Goal: Task Accomplishment & Management: Manage account settings

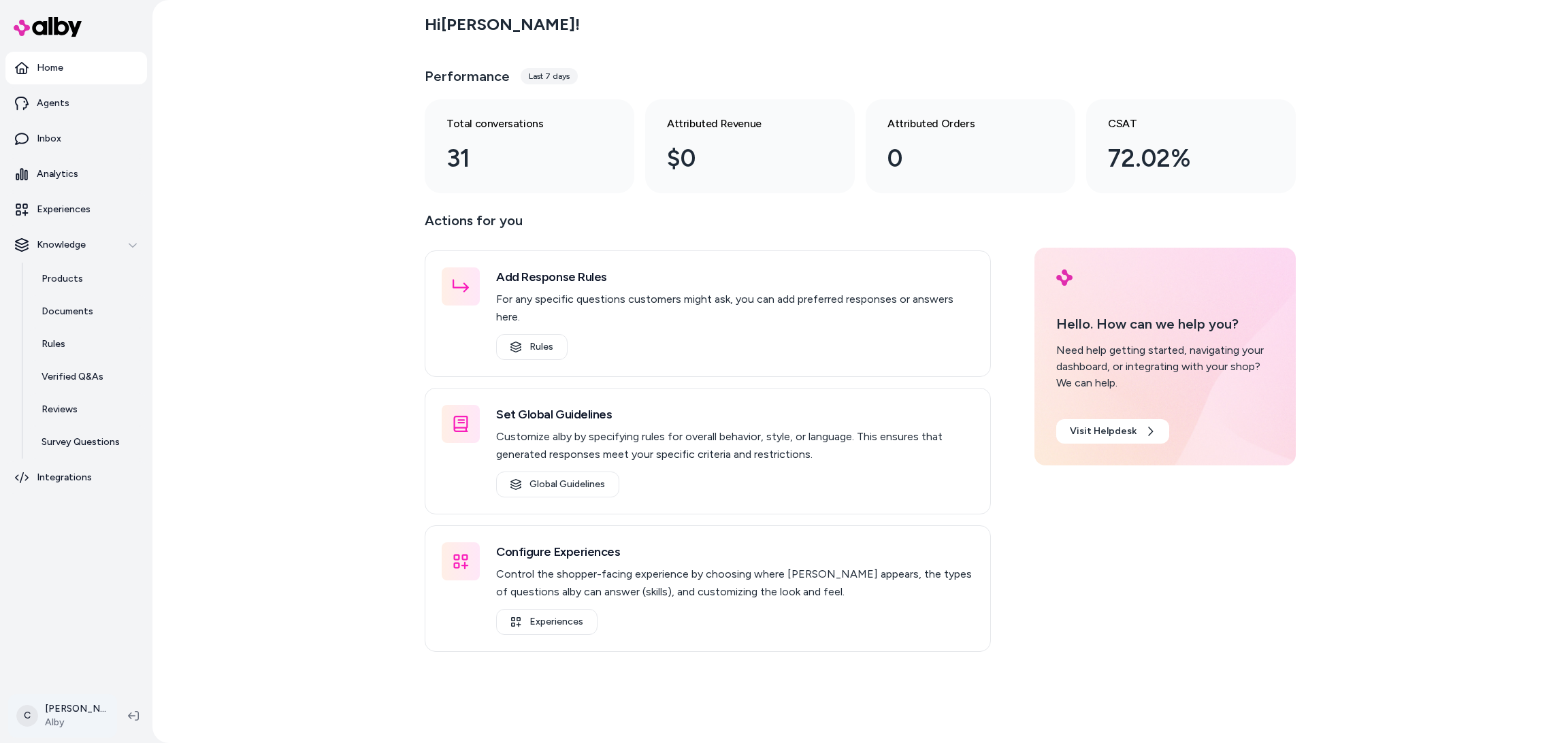
click at [52, 718] on html "Home Agents Inbox Analytics Experiences Knowledge Products Documents Rules Veri…" at bounding box center [784, 371] width 1568 height 743
click at [64, 511] on div "Shortcuts ⌘K" at bounding box center [120, 521] width 211 height 32
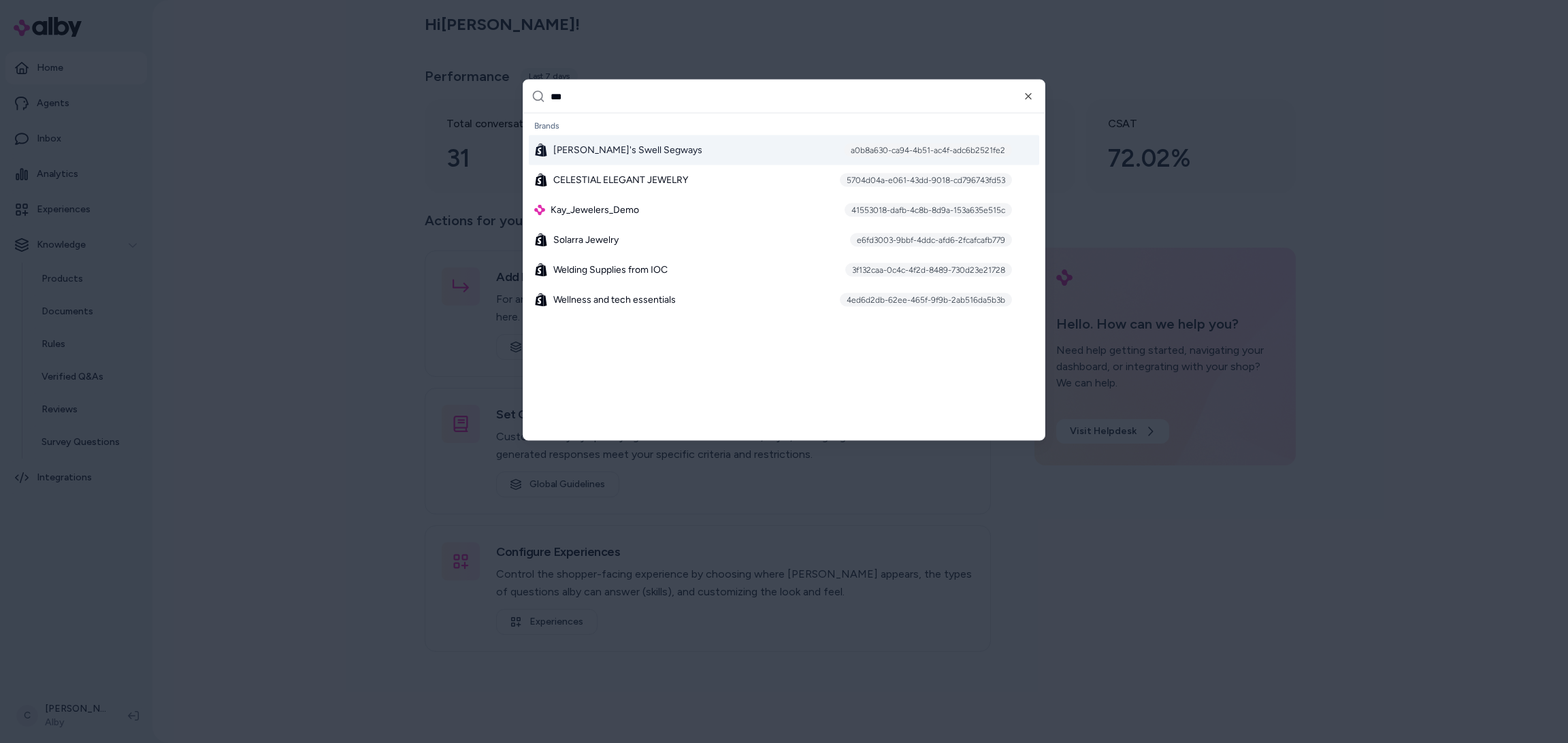
type input "****"
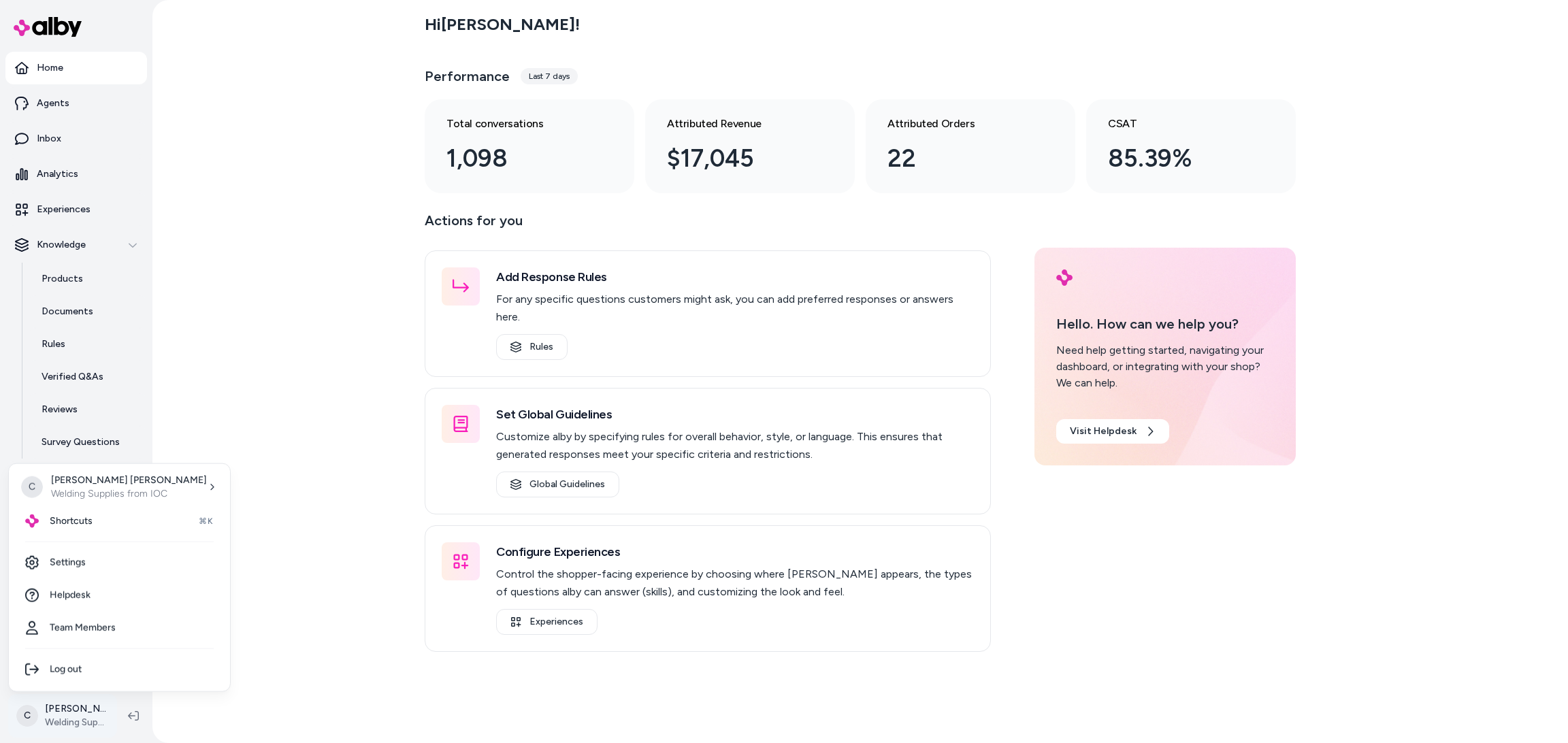
click at [67, 711] on html "Home Agents Inbox Analytics Experiences Knowledge Products Documents Rules Veri…" at bounding box center [784, 371] width 1568 height 743
click at [79, 564] on link "Settings" at bounding box center [120, 563] width 211 height 32
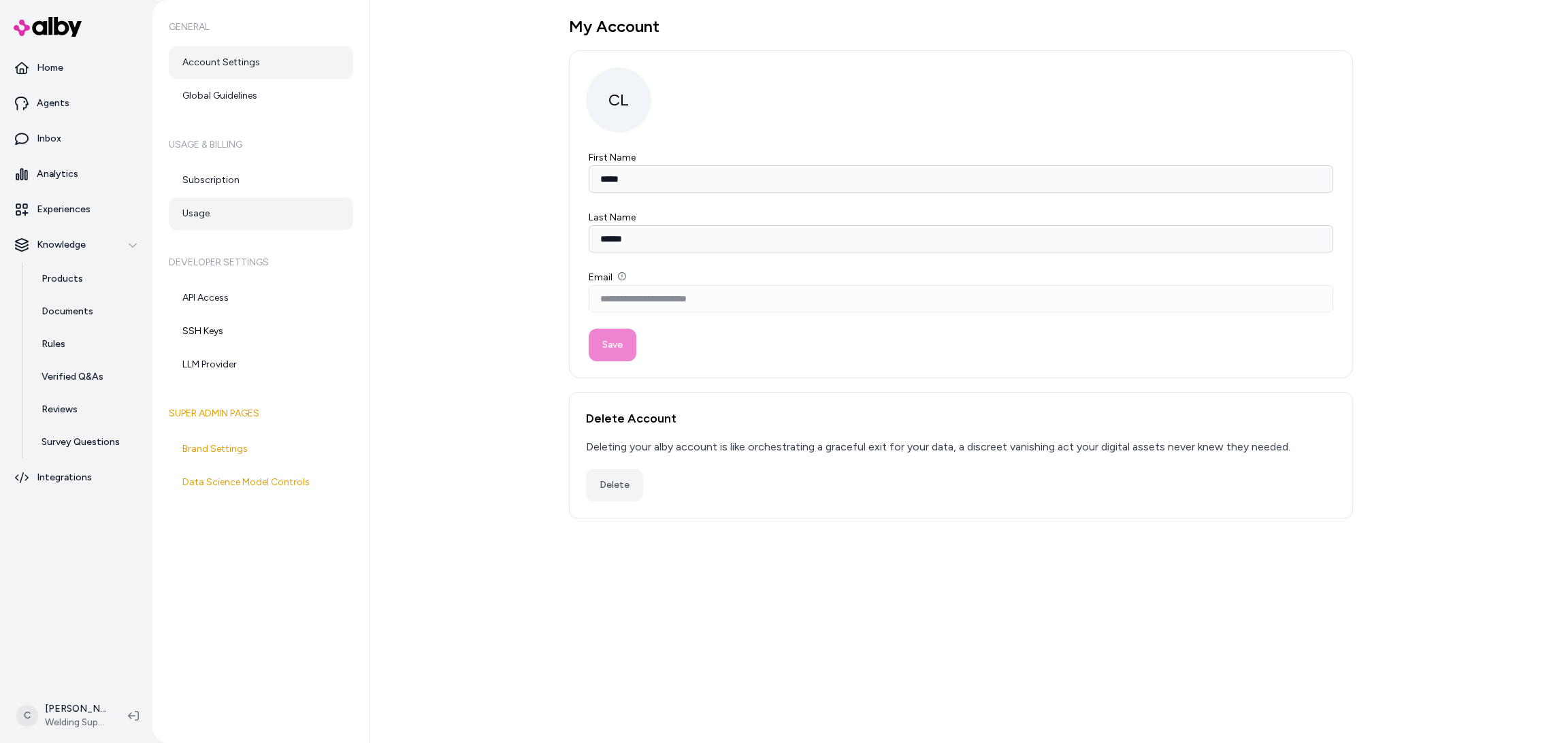
click at [191, 214] on link "Usage" at bounding box center [261, 214] width 184 height 32
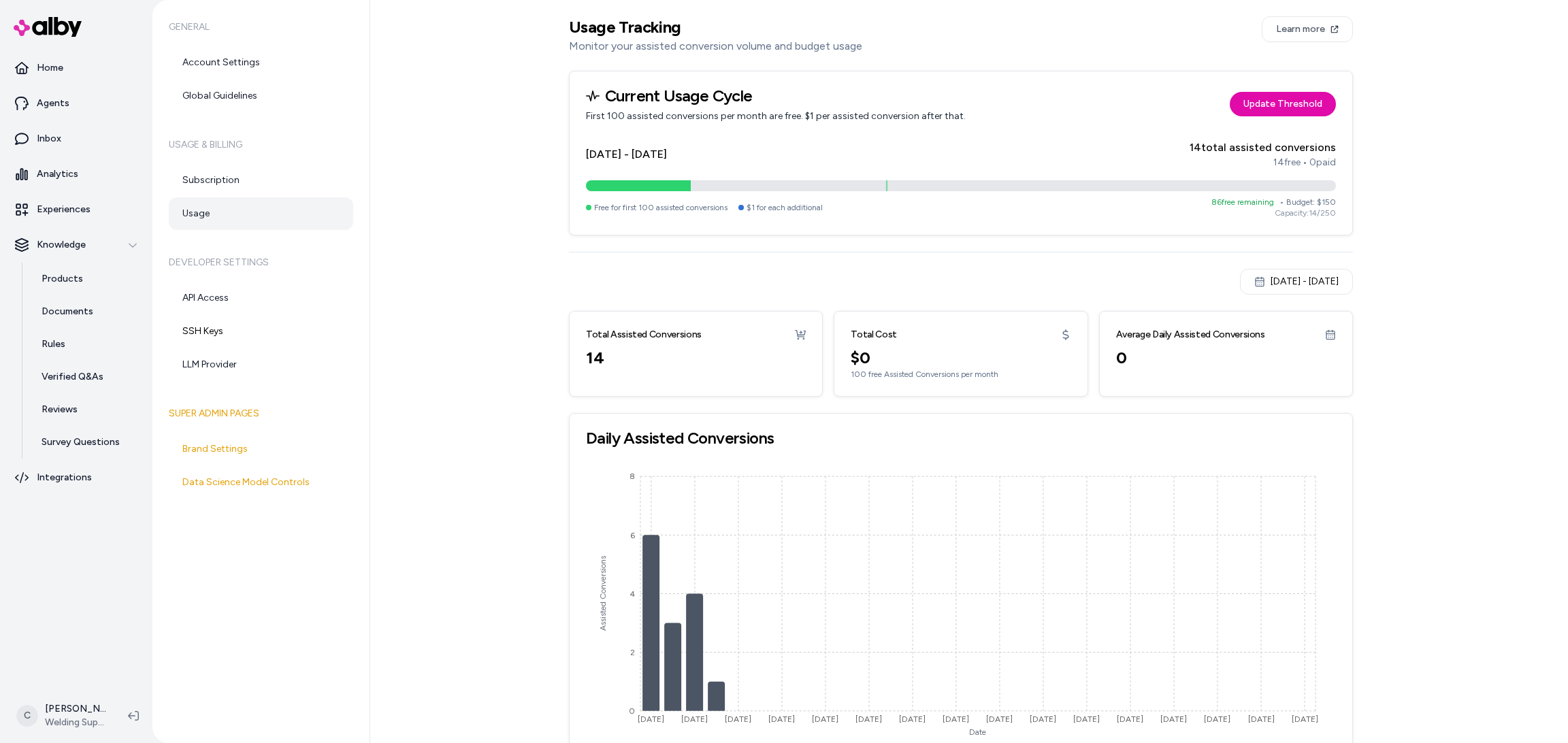
click at [1309, 281] on div "Aug 15, 2025 - Sep 14, 2025" at bounding box center [1297, 282] width 84 height 13
click at [1229, 458] on button "18" at bounding box center [1237, 457] width 25 height 25
click at [1214, 321] on icon "Go to previous month" at bounding box center [1212, 317] width 10 height 10
click at [1260, 372] on button "1" at bounding box center [1261, 367] width 25 height 25
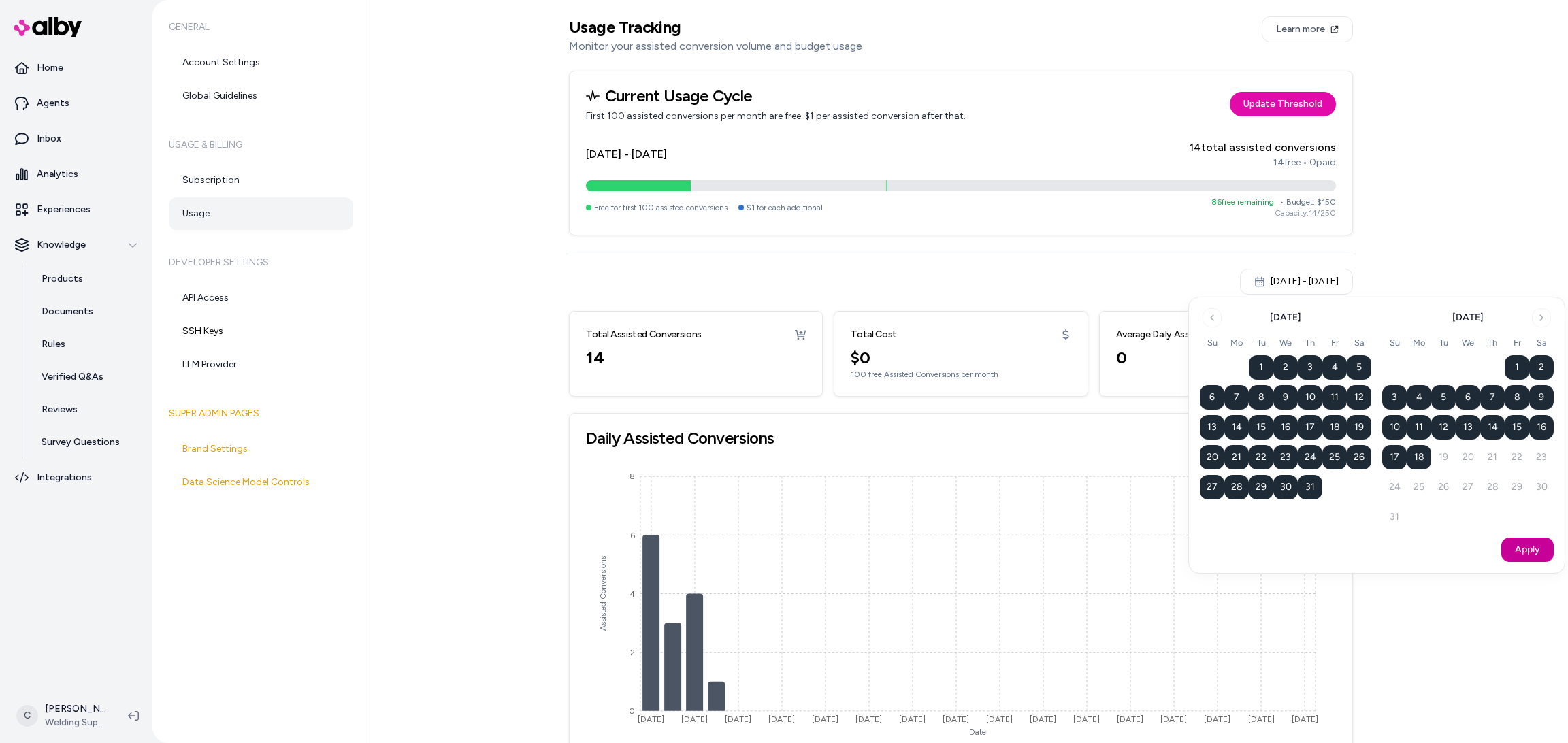
click at [1523, 542] on button "Apply" at bounding box center [1527, 550] width 52 height 25
